Goal: Task Accomplishment & Management: Manage account settings

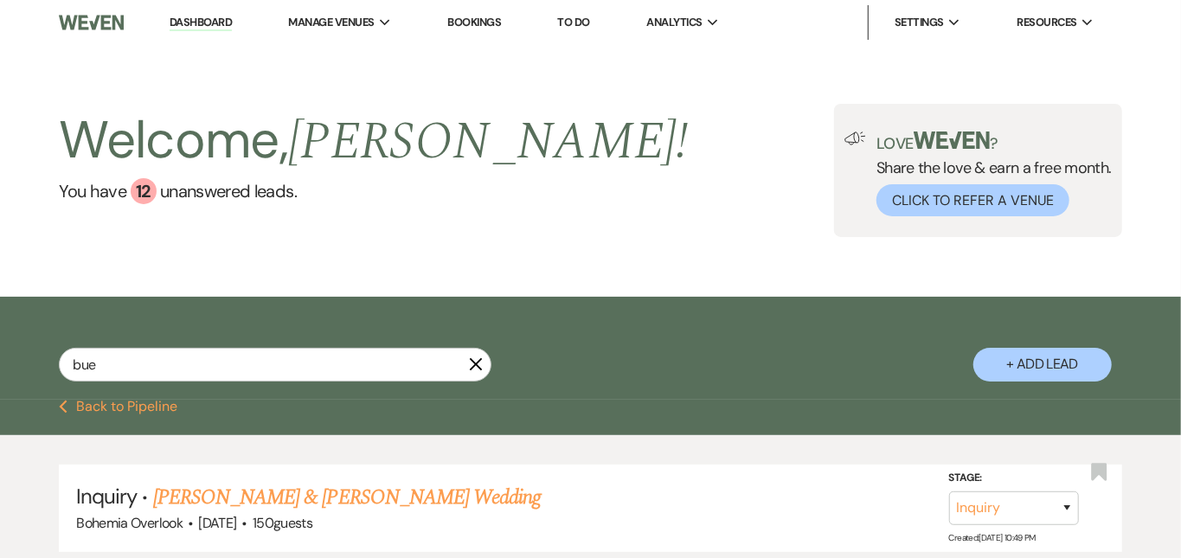
scroll to position [92, 0]
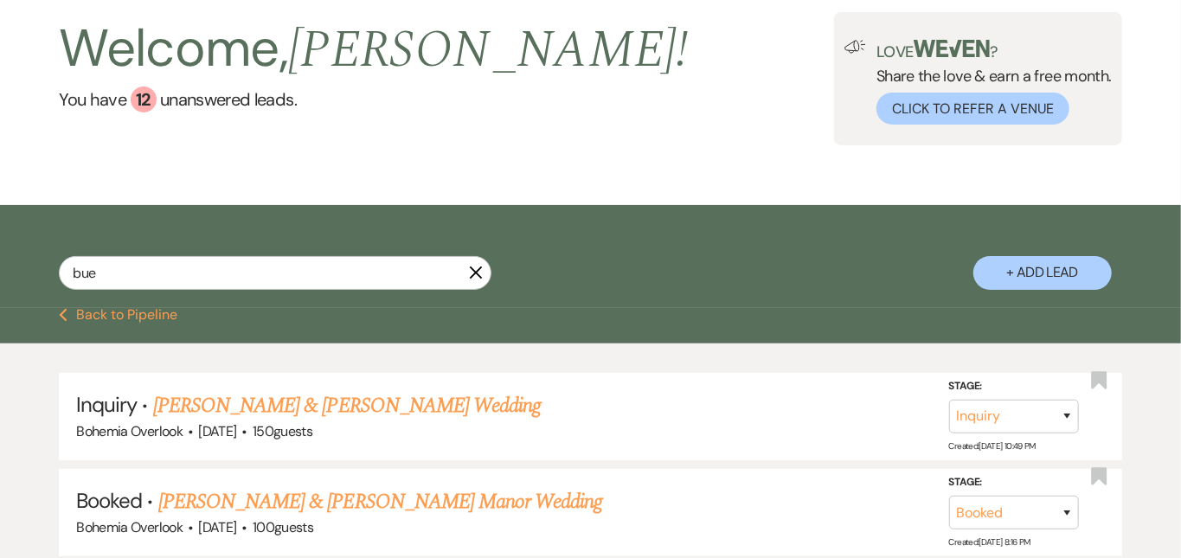
click at [157, 312] on button "Previous Back to Pipeline" at bounding box center [118, 315] width 119 height 14
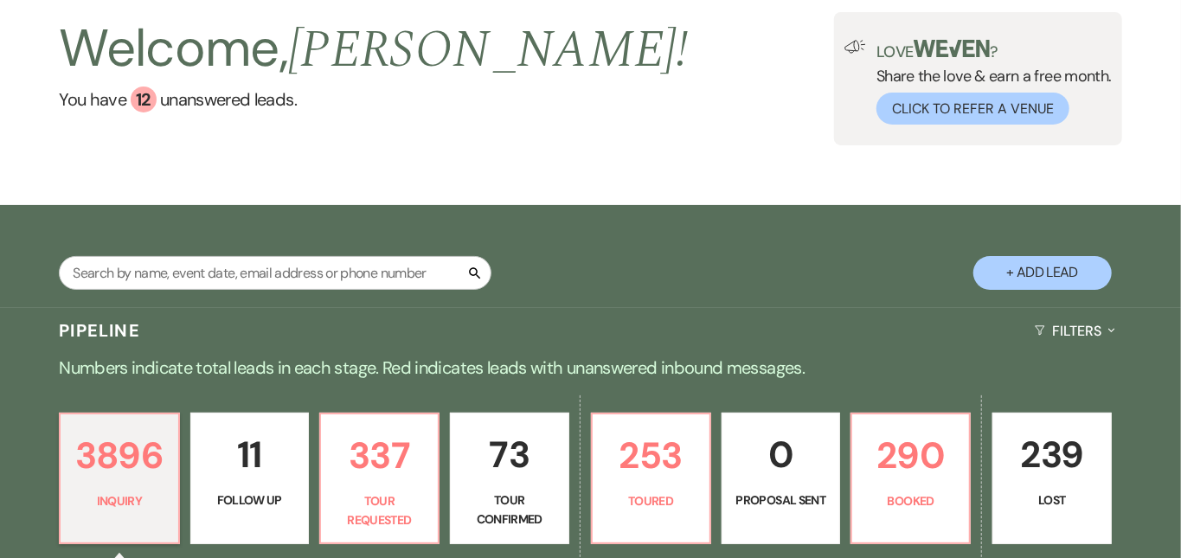
scroll to position [170, 0]
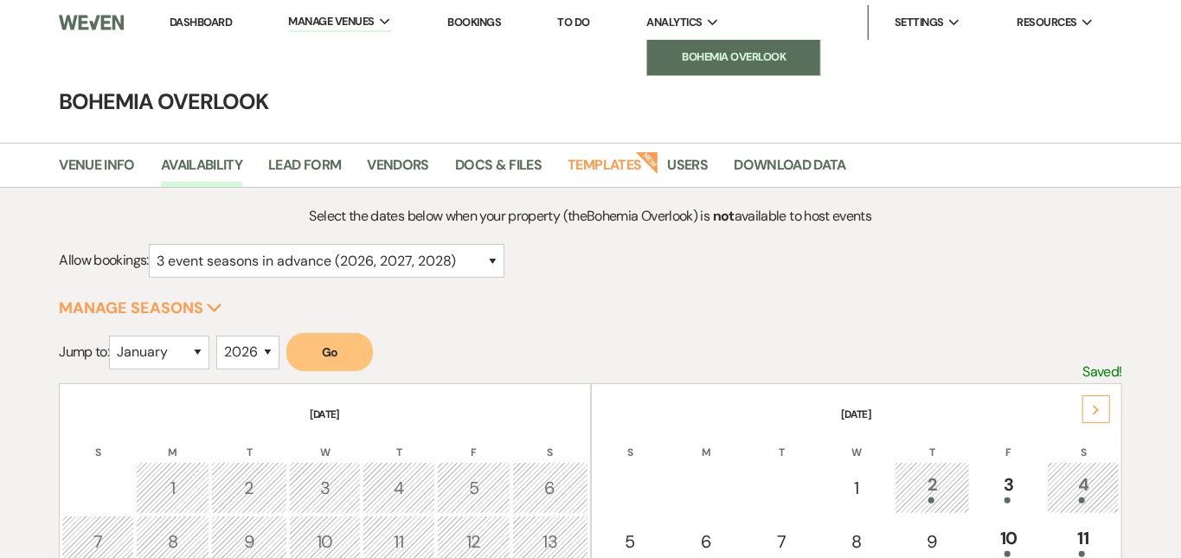
click at [710, 56] on li "Bohemia Overlook" at bounding box center [734, 56] width 156 height 17
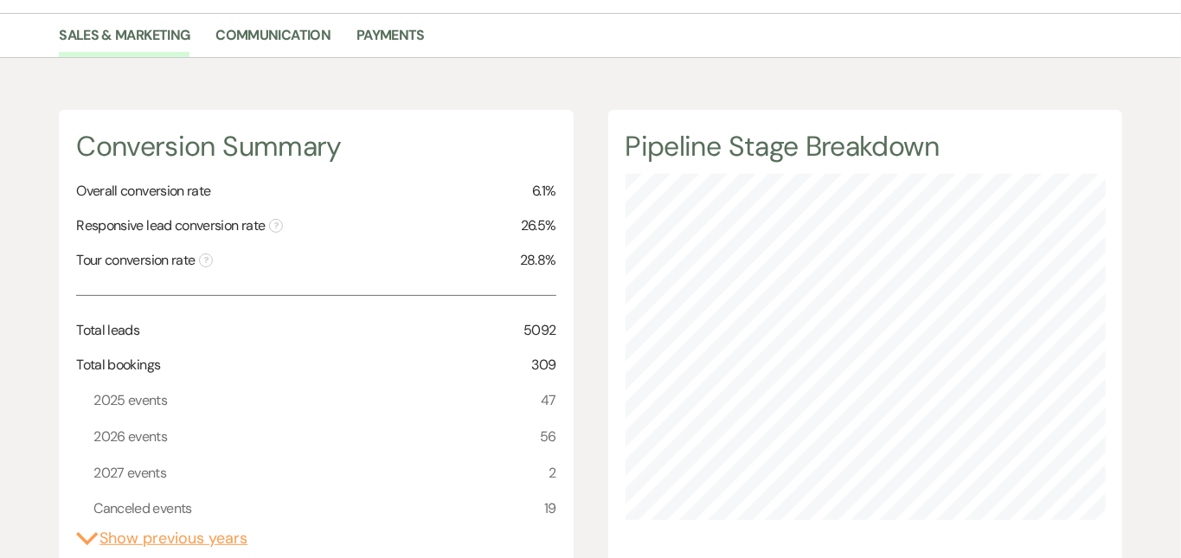
scroll to position [558, 1181]
click at [385, 35] on link "Payments" at bounding box center [390, 40] width 68 height 33
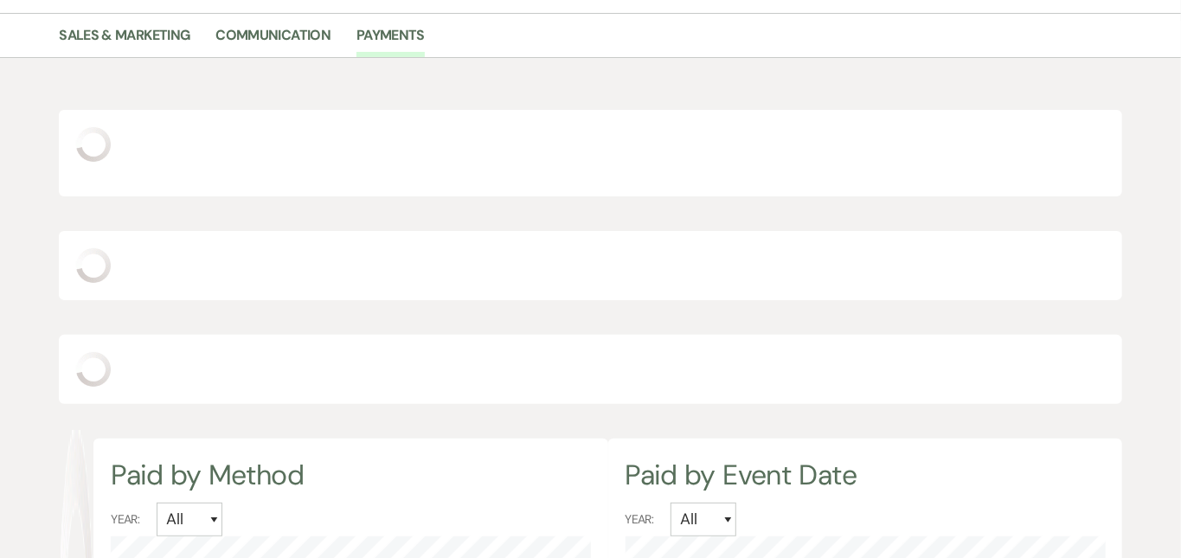
scroll to position [558, 1181]
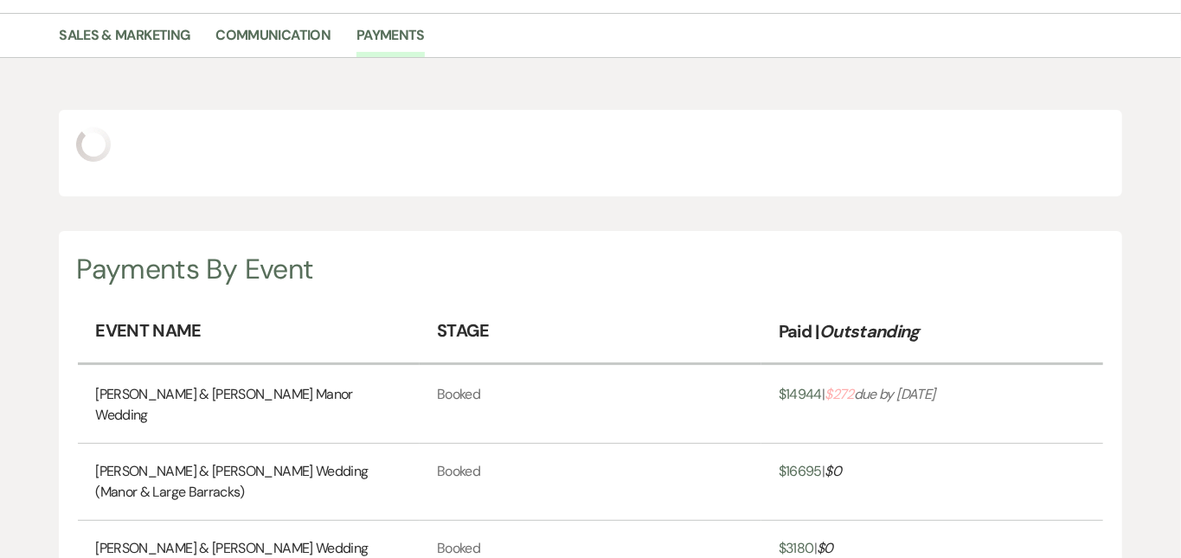
select select "2025"
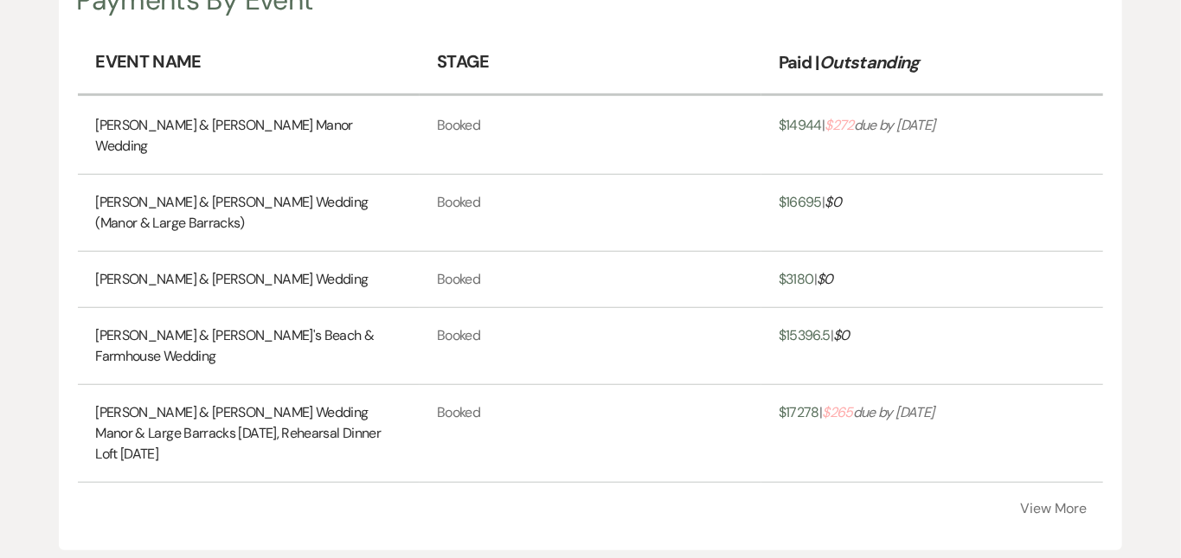
scroll to position [565, 0]
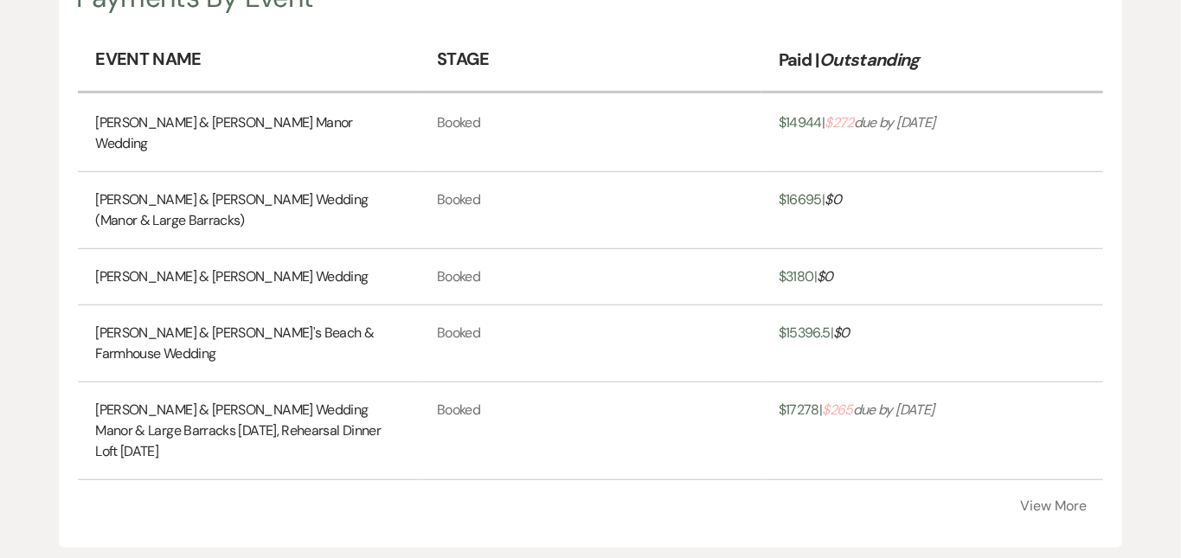
click at [853, 124] on span "$ 272" at bounding box center [838, 122] width 29 height 18
click at [326, 125] on link "[PERSON_NAME] & [PERSON_NAME] Manor Wedding" at bounding box center [248, 133] width 307 height 42
